Goal: Task Accomplishment & Management: Manage account settings

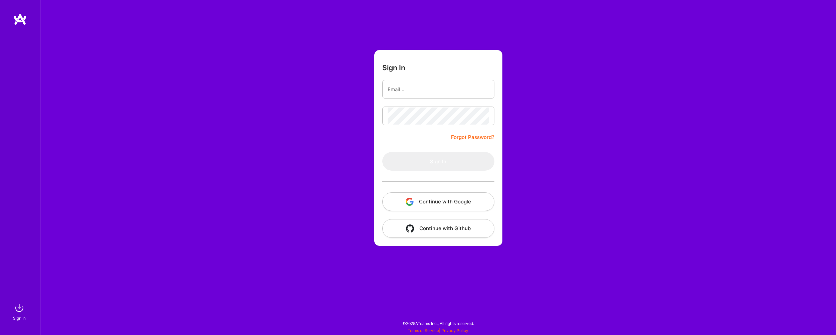
click at [476, 204] on button "Continue with Google" at bounding box center [438, 201] width 112 height 19
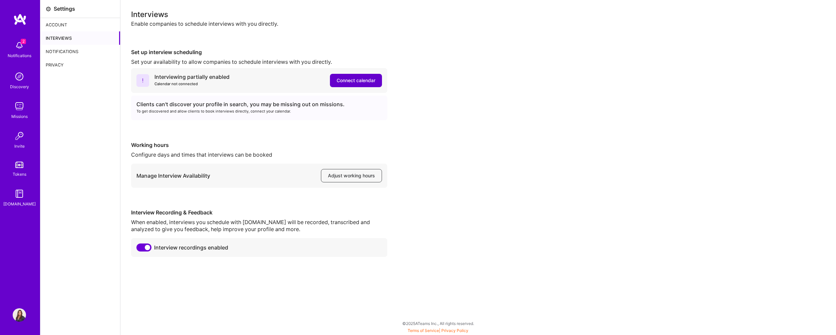
click at [364, 84] on button "Connect calendar" at bounding box center [356, 80] width 52 height 13
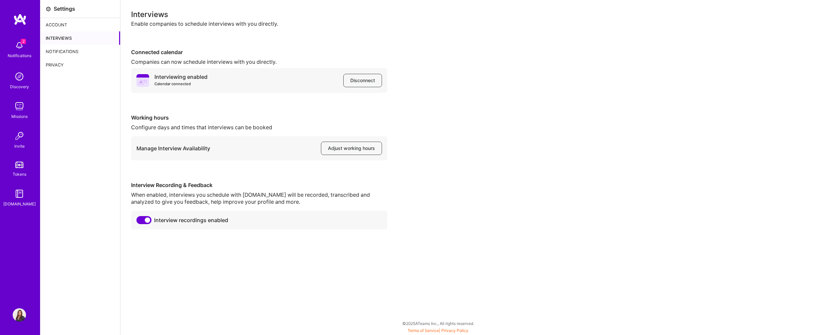
click at [24, 47] on img at bounding box center [19, 45] width 13 height 13
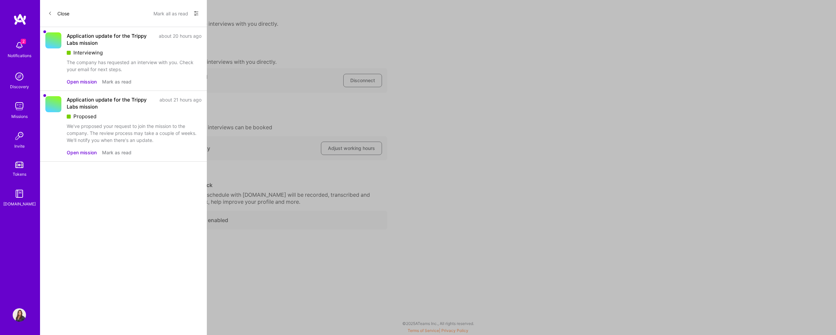
click at [92, 82] on button "Open mission" at bounding box center [82, 81] width 30 height 7
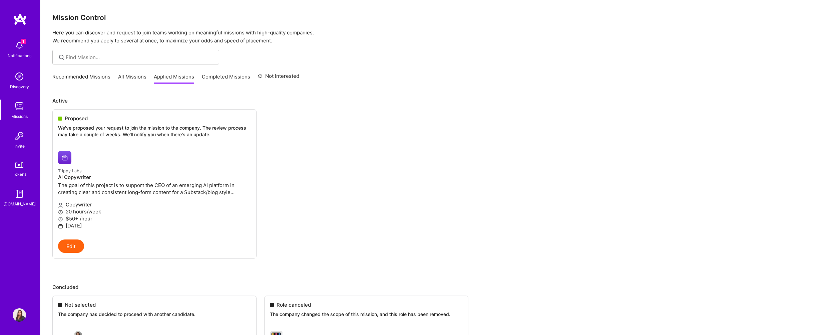
click at [19, 42] on img at bounding box center [19, 45] width 13 height 13
